Goal: Information Seeking & Learning: Learn about a topic

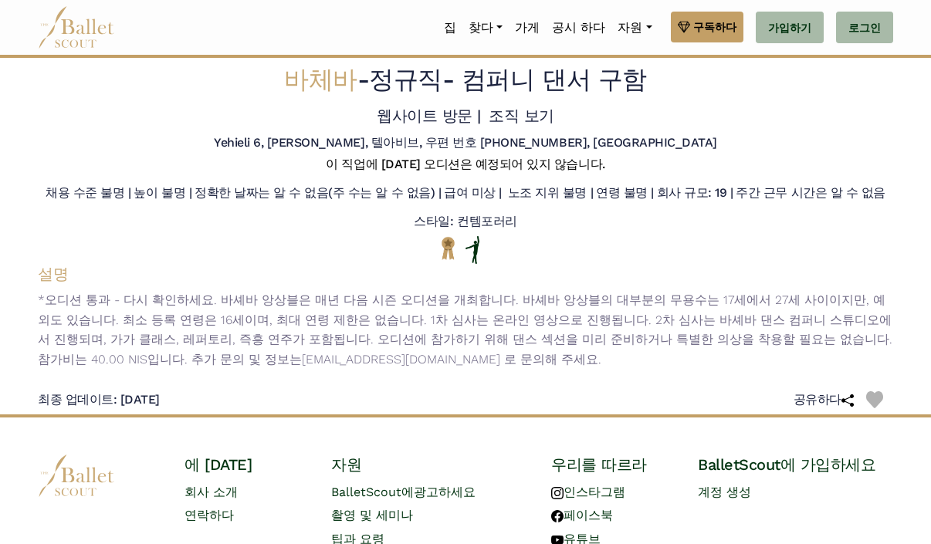
click at [368, 17] on div "집 찾다 조직 프로그램 오디션 일자리" at bounding box center [510, 28] width 766 height 32
click at [586, 29] on font "공시 하다" at bounding box center [578, 27] width 53 height 15
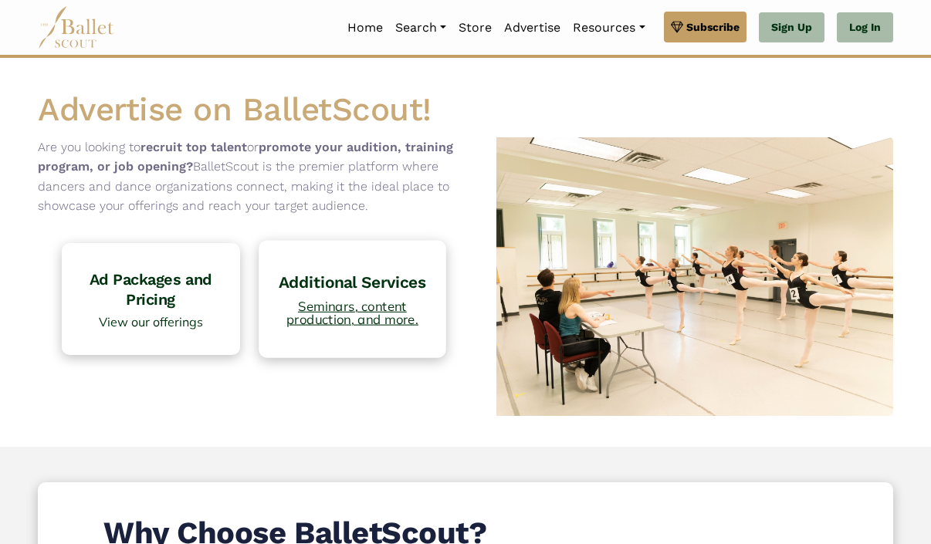
click at [347, 293] on link "Additional Services Seminars, content production, and more." at bounding box center [352, 298] width 187 height 117
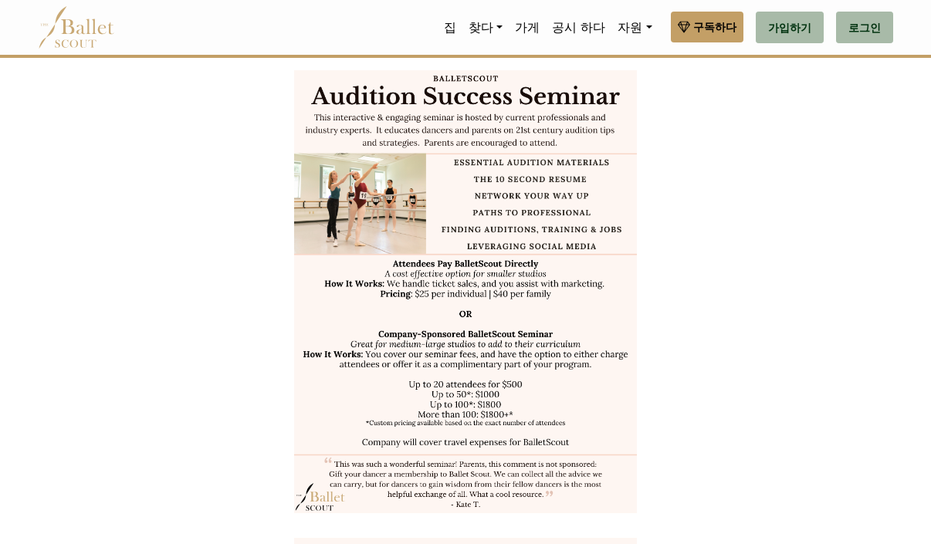
scroll to position [672, 0]
